Goal: Task Accomplishment & Management: Use online tool/utility

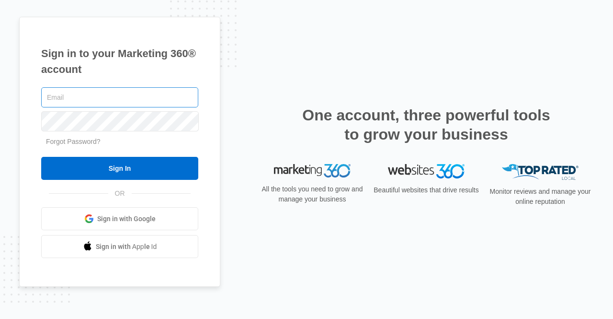
click at [99, 99] on input "text" at bounding box center [119, 97] width 157 height 20
type input "[EMAIL_ADDRESS][DOMAIN_NAME]"
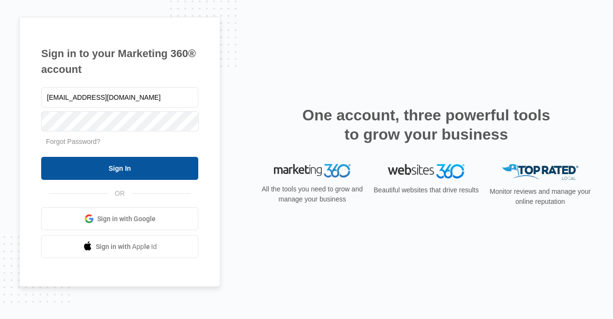
click at [121, 169] on input "Sign In" at bounding box center [119, 168] width 157 height 23
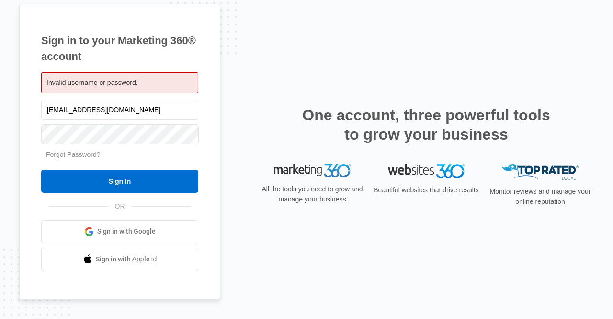
click at [136, 232] on span "Sign in with Google" at bounding box center [126, 231] width 58 height 10
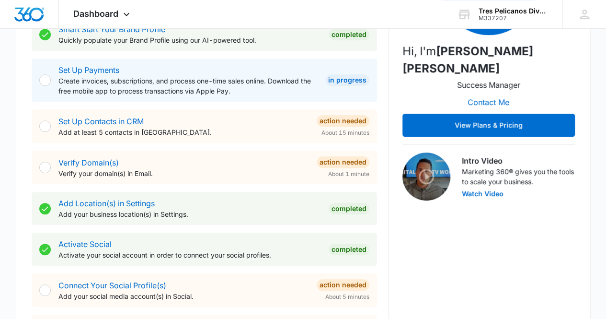
scroll to position [223, 0]
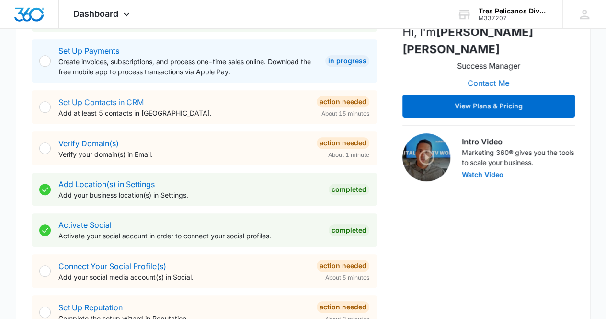
click at [136, 99] on link "Set Up Contacts in CRM" at bounding box center [100, 102] width 85 height 10
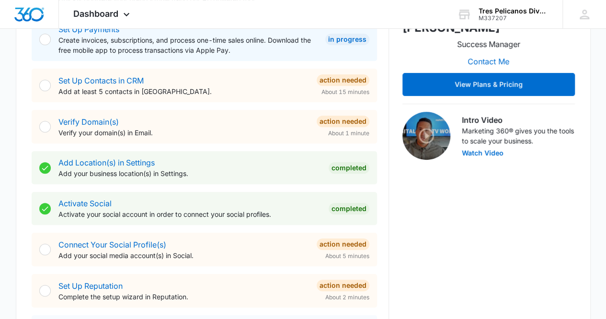
scroll to position [255, 0]
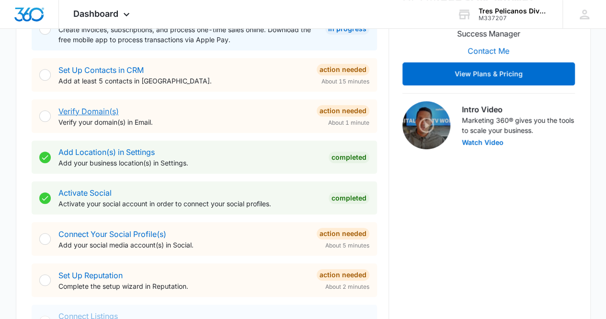
click at [99, 110] on link "Verify Domain(s)" at bounding box center [88, 111] width 60 height 10
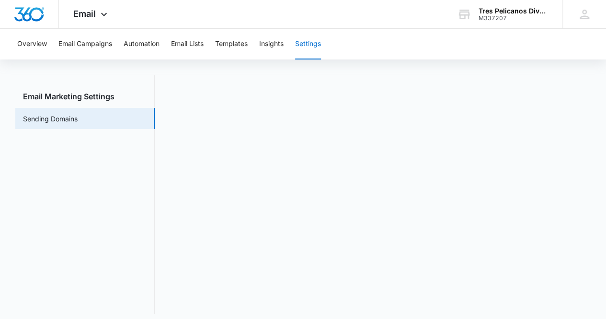
scroll to position [21, 0]
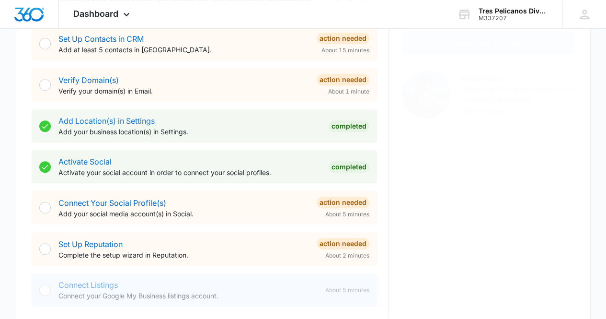
scroll to position [319, 0]
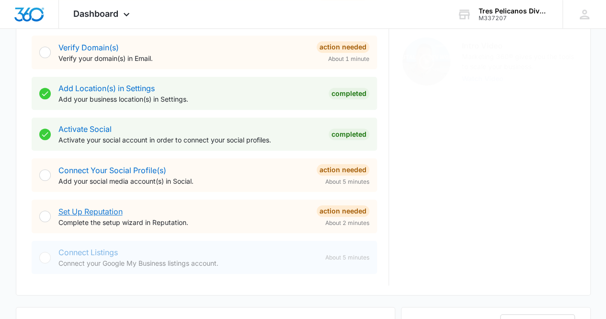
click at [106, 208] on link "Set Up Reputation" at bounding box center [90, 211] width 64 height 10
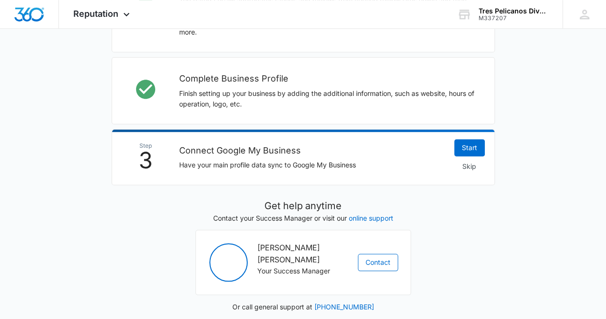
scroll to position [354, 0]
click at [467, 148] on link "Start" at bounding box center [469, 146] width 31 height 17
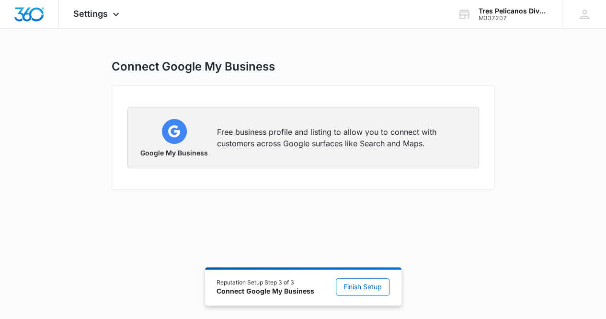
click at [330, 142] on p "Free business profile and listing to allow you to connect with customers across…" at bounding box center [342, 137] width 250 height 23
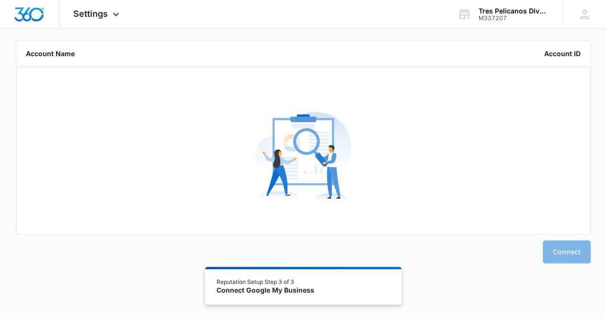
scroll to position [134, 0]
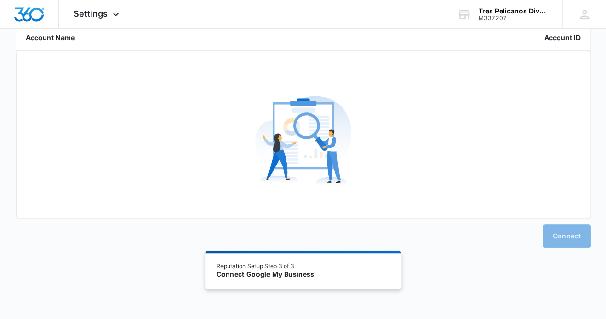
click at [290, 265] on div "Reputation Setup Step 3 of 3" at bounding box center [266, 266] width 98 height 9
click at [563, 234] on div "Connect" at bounding box center [303, 232] width 575 height 29
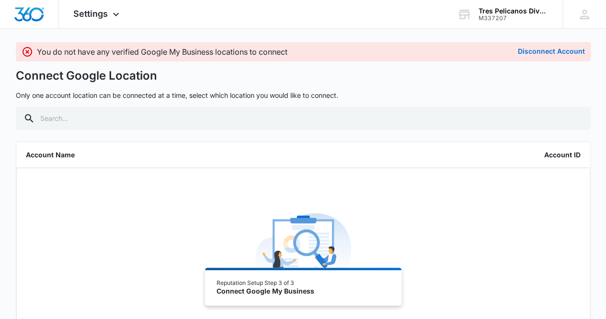
scroll to position [0, 0]
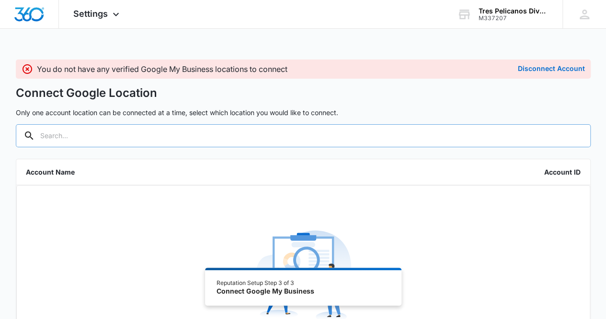
click at [61, 137] on input "text" at bounding box center [303, 135] width 575 height 23
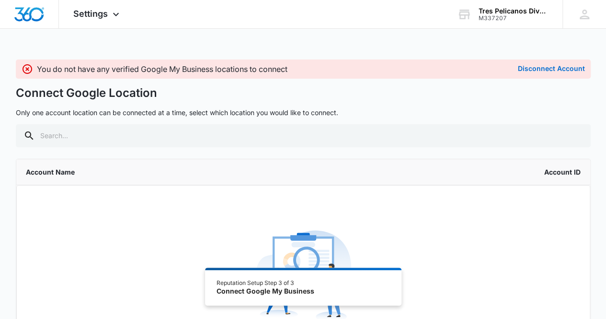
click at [96, 171] on li "Account Name Account ID" at bounding box center [303, 172] width 574 height 26
click at [114, 11] on icon at bounding box center [115, 16] width 11 height 11
